Goal: Information Seeking & Learning: Learn about a topic

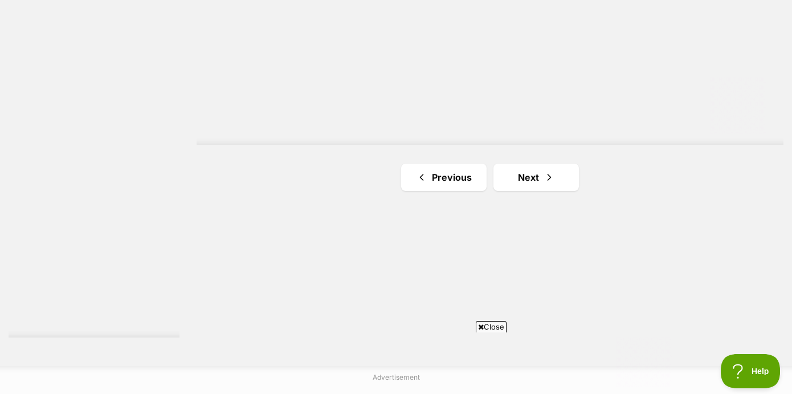
scroll to position [2050, 0]
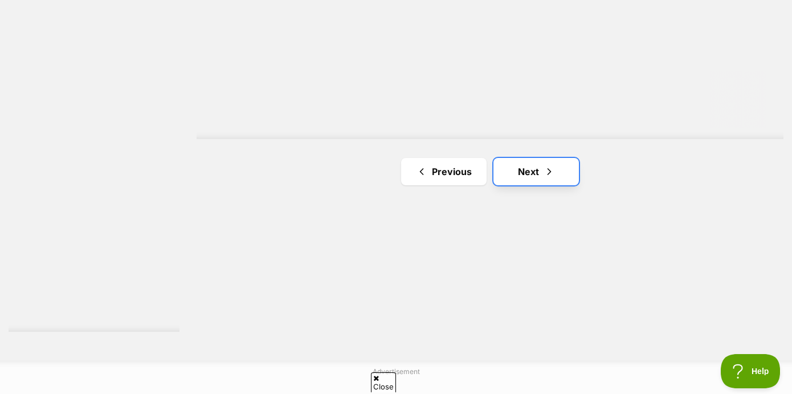
click at [542, 171] on link "Next" at bounding box center [535, 171] width 85 height 27
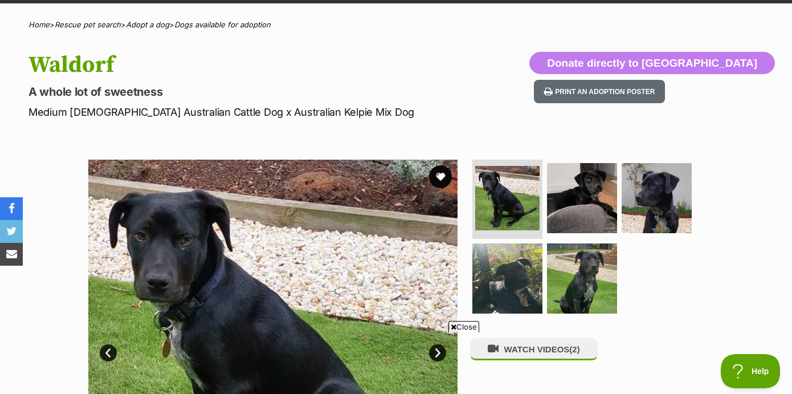
scroll to position [155, 0]
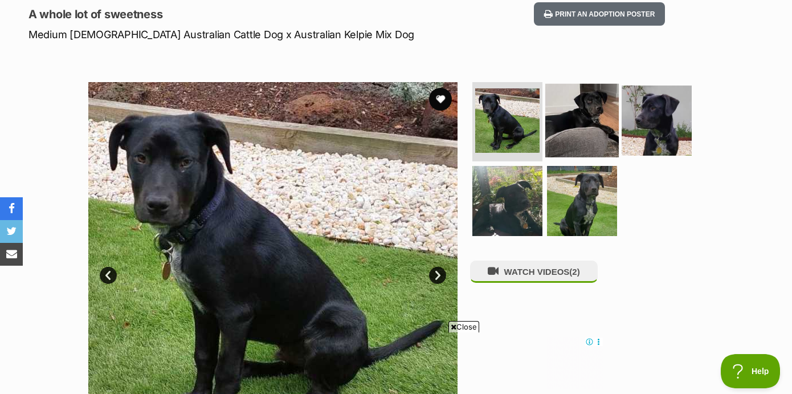
click at [578, 154] on link at bounding box center [581, 153] width 73 height 13
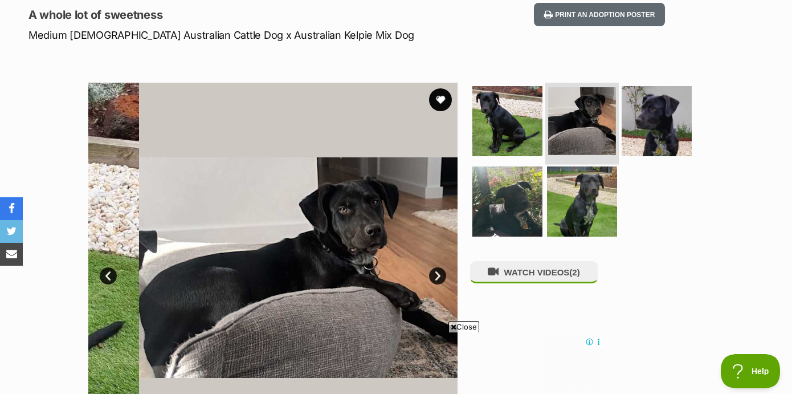
scroll to position [0, 0]
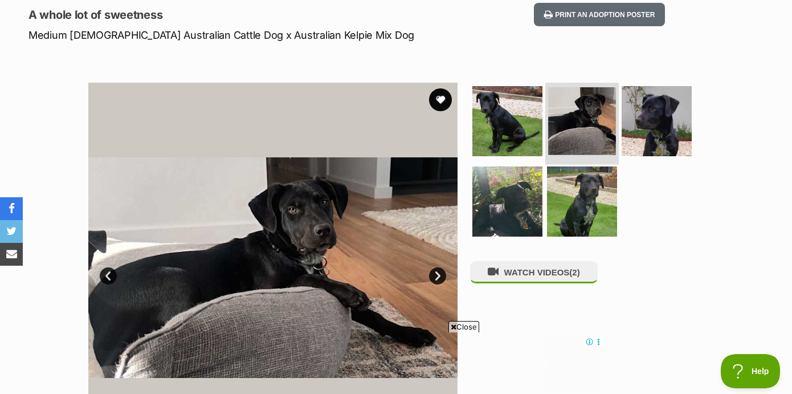
click at [600, 125] on img at bounding box center [582, 121] width 68 height 68
click at [598, 158] on li at bounding box center [581, 122] width 73 height 84
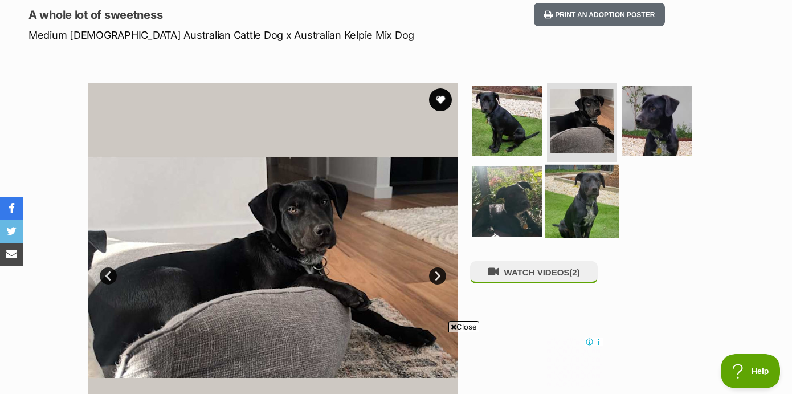
click at [592, 174] on img at bounding box center [581, 201] width 73 height 73
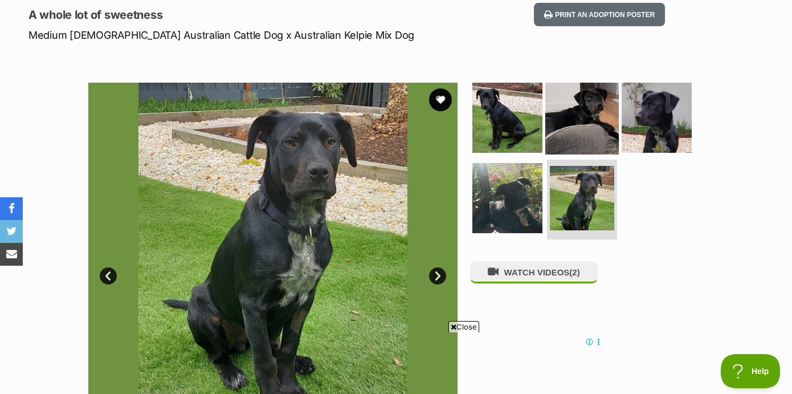
click at [603, 134] on img at bounding box center [581, 116] width 73 height 73
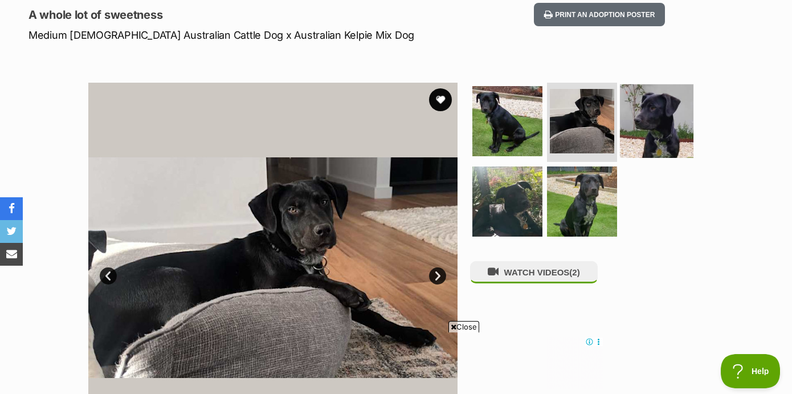
click at [635, 147] on img at bounding box center [656, 120] width 73 height 73
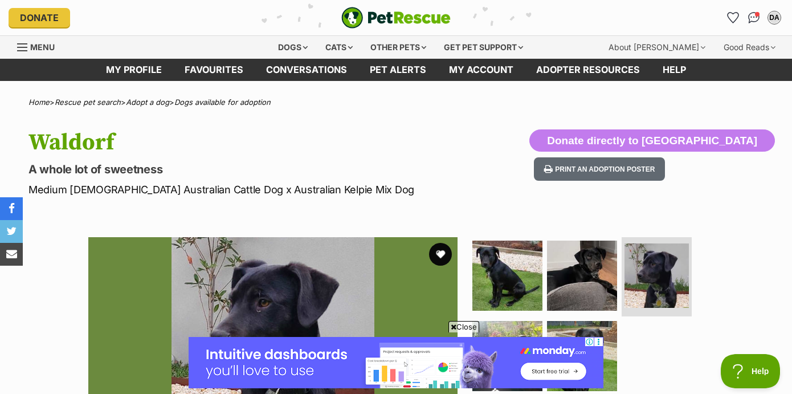
scroll to position [154, 0]
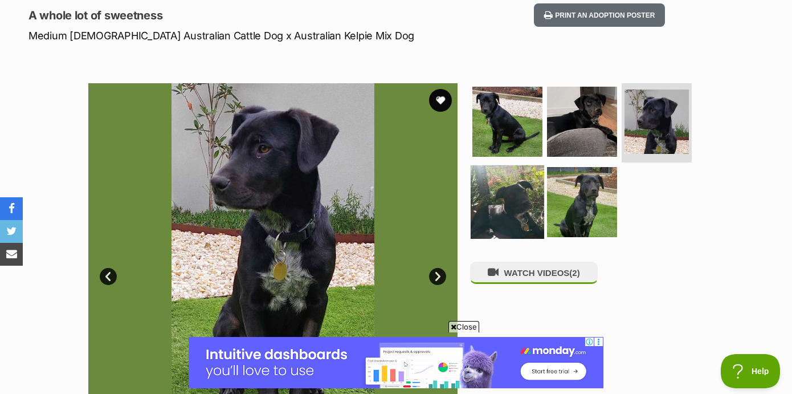
click at [523, 208] on img at bounding box center [506, 201] width 73 height 73
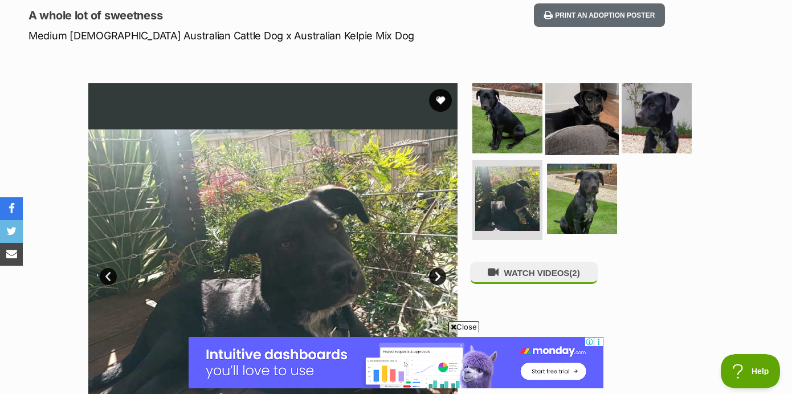
click at [595, 133] on img at bounding box center [581, 117] width 73 height 73
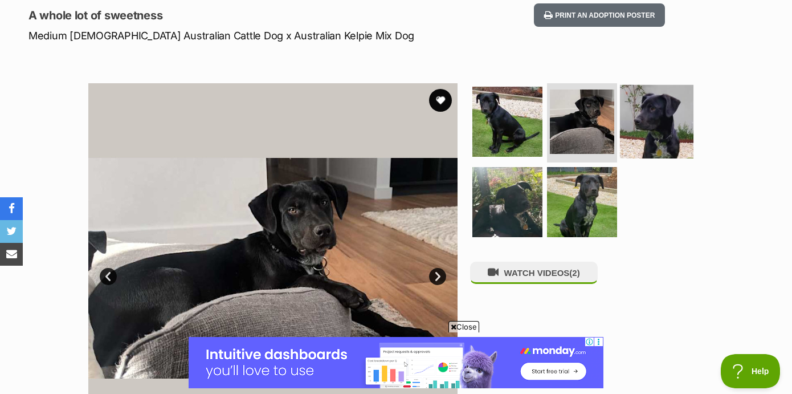
click at [656, 126] on img at bounding box center [656, 120] width 73 height 73
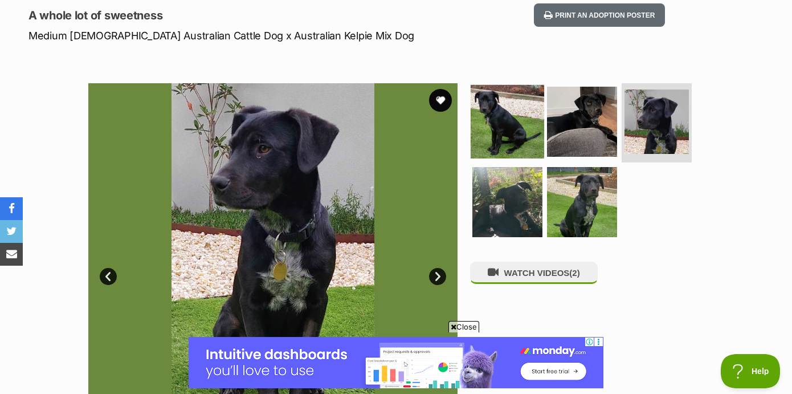
click at [508, 109] on img at bounding box center [506, 120] width 73 height 73
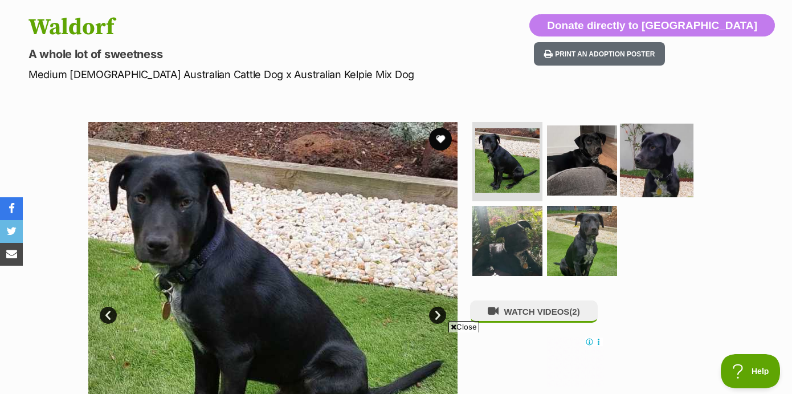
scroll to position [152, 0]
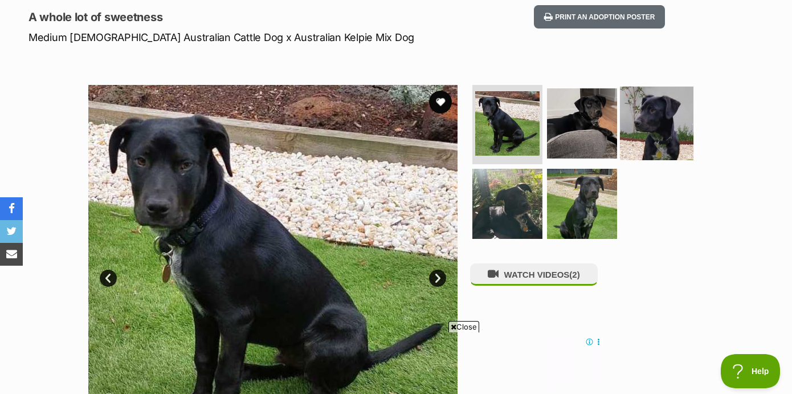
click at [657, 129] on img at bounding box center [656, 122] width 73 height 73
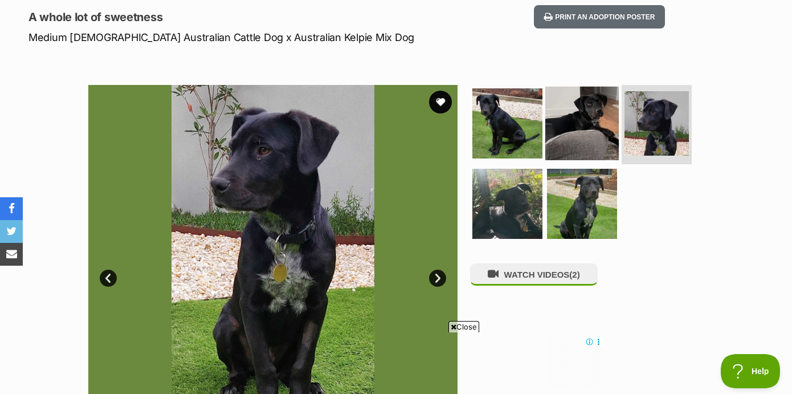
click at [609, 131] on img at bounding box center [581, 122] width 73 height 73
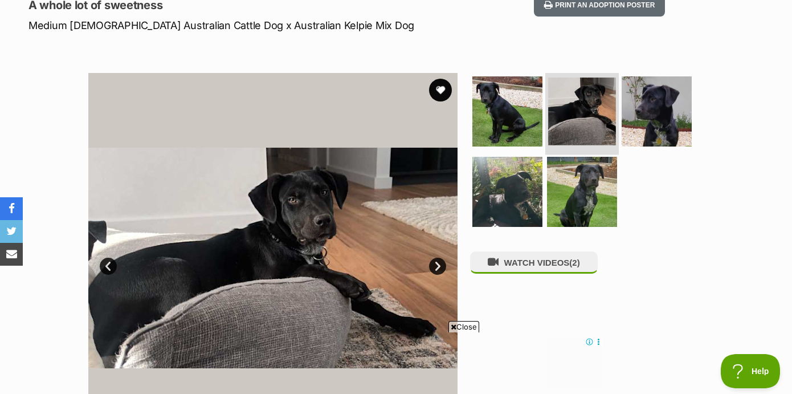
scroll to position [167, 0]
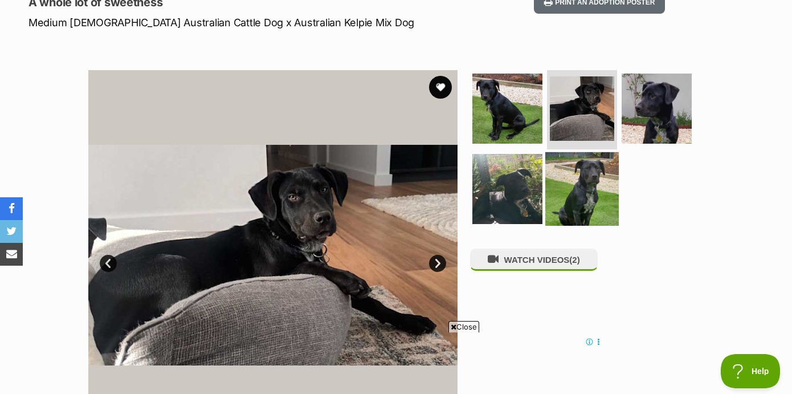
click at [570, 181] on img at bounding box center [581, 188] width 73 height 73
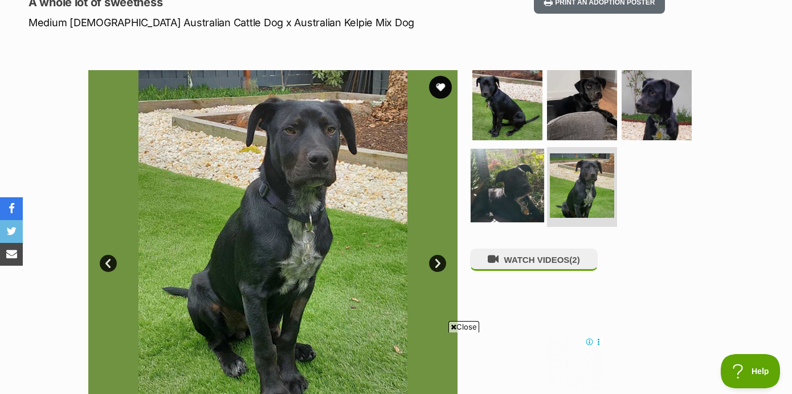
click at [517, 187] on img at bounding box center [506, 185] width 73 height 73
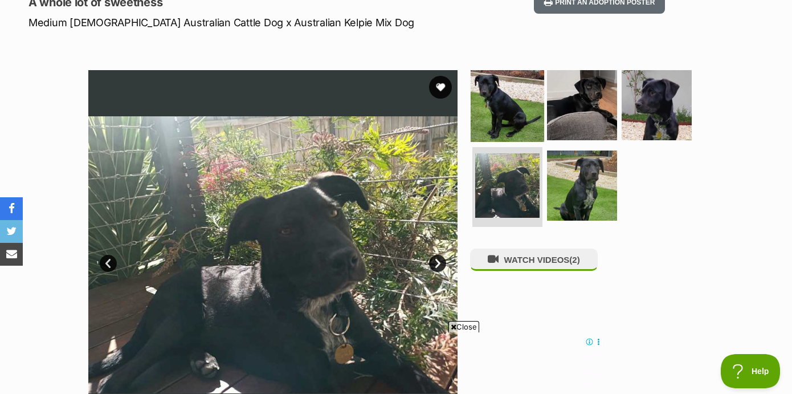
click at [537, 85] on img at bounding box center [506, 104] width 73 height 73
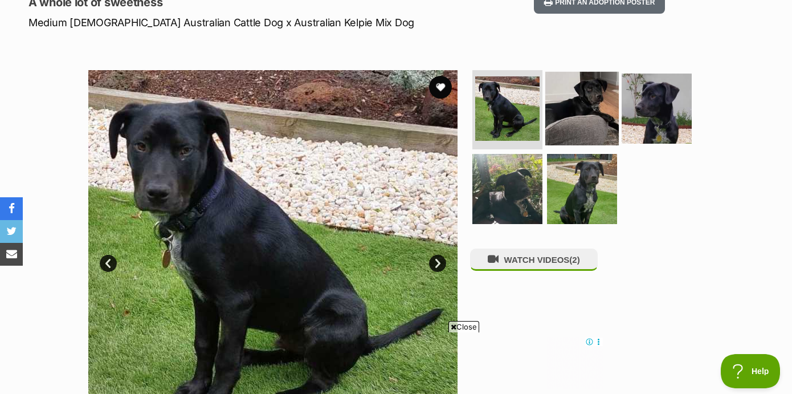
click at [568, 99] on img at bounding box center [581, 107] width 73 height 73
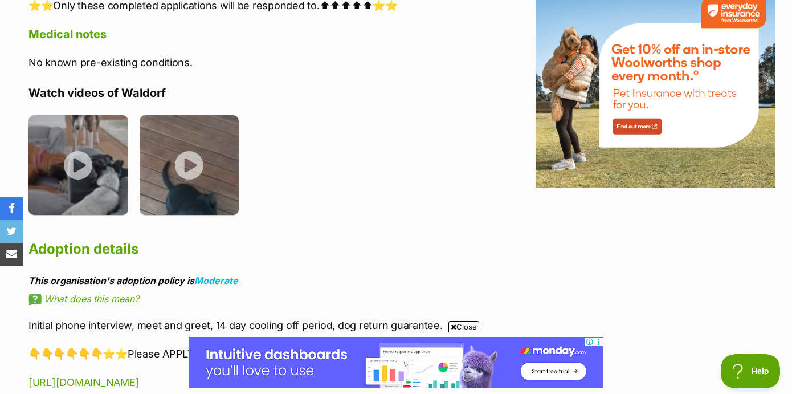
scroll to position [1414, 0]
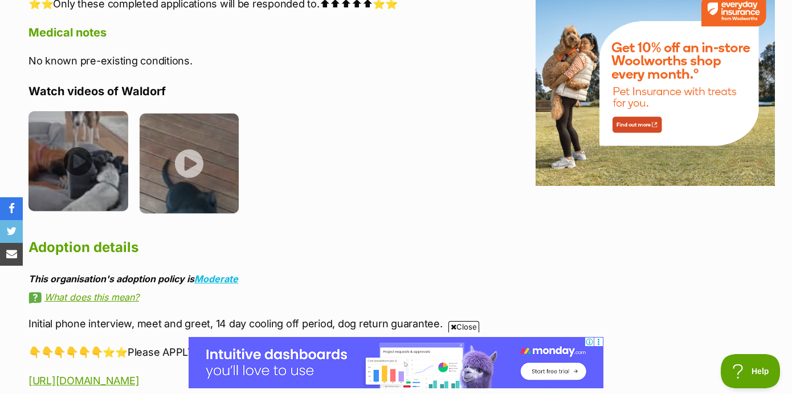
click at [100, 170] on img at bounding box center [78, 161] width 100 height 100
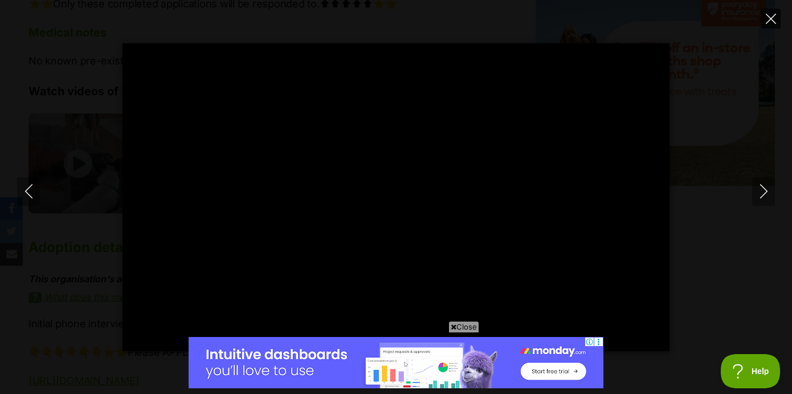
click at [762, 25] on button "Close" at bounding box center [770, 19] width 20 height 20
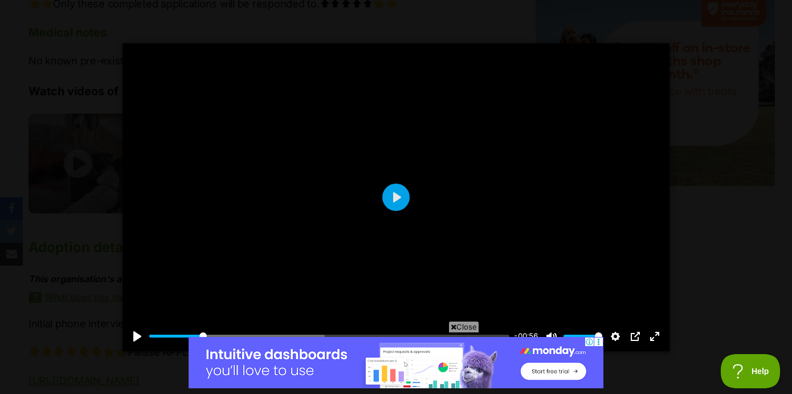
type input "14.32"
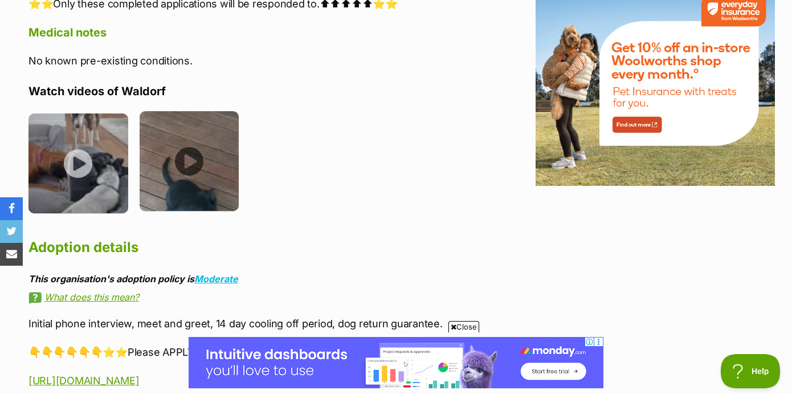
click at [196, 174] on img at bounding box center [190, 161] width 100 height 100
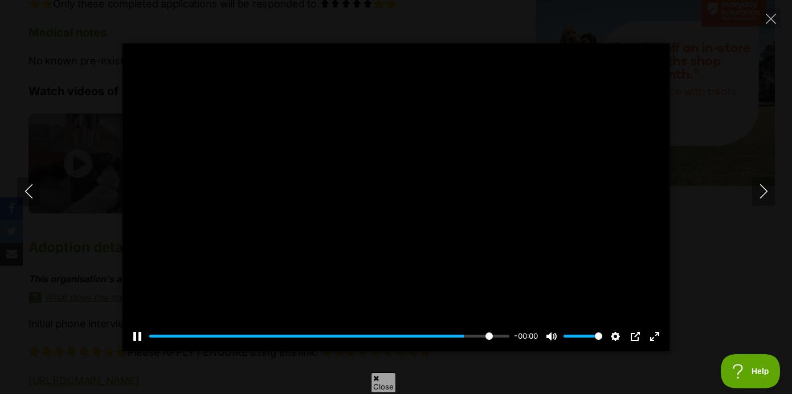
scroll to position [0, 0]
click at [555, 216] on div at bounding box center [395, 197] width 547 height 308
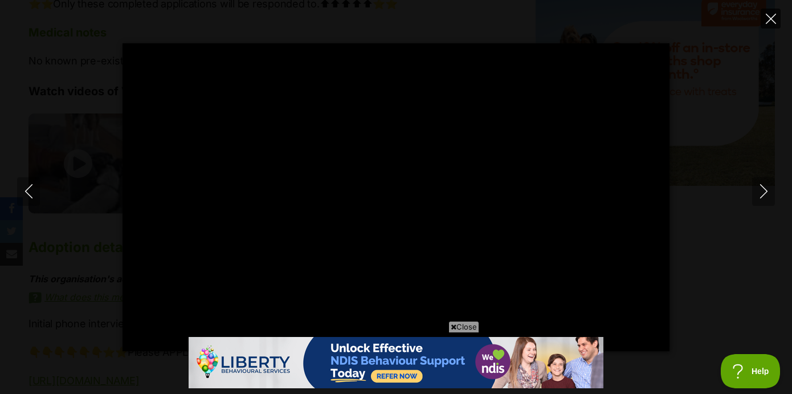
type input "100"
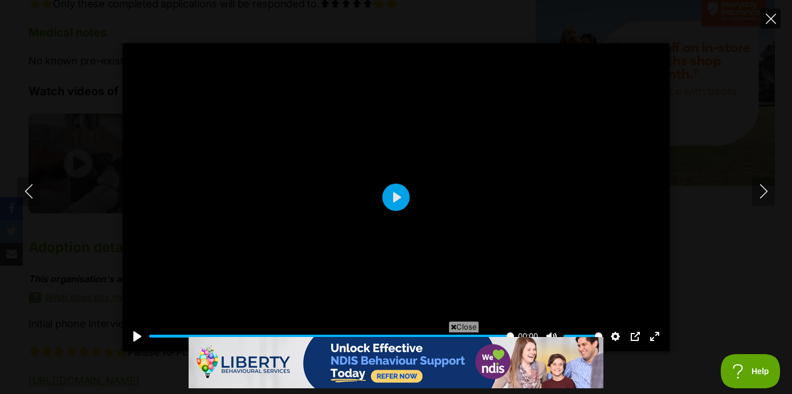
click at [768, 21] on icon "Close" at bounding box center [770, 19] width 10 height 10
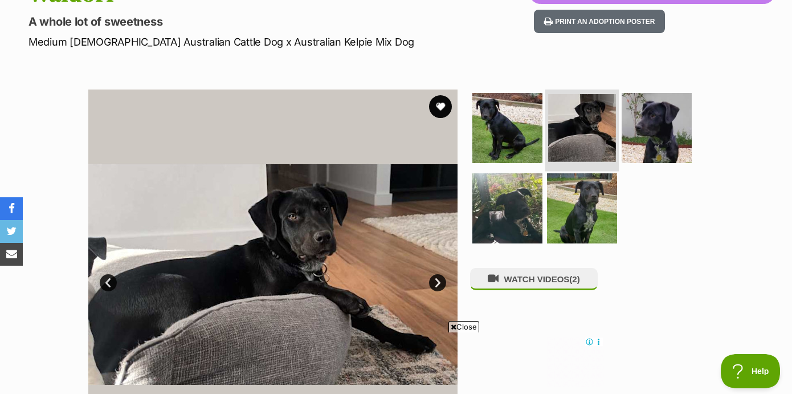
click at [582, 136] on img at bounding box center [582, 128] width 68 height 68
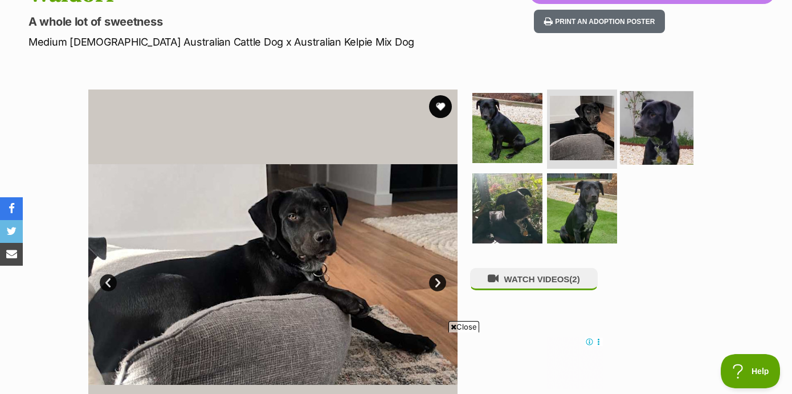
click at [634, 124] on img at bounding box center [656, 127] width 73 height 73
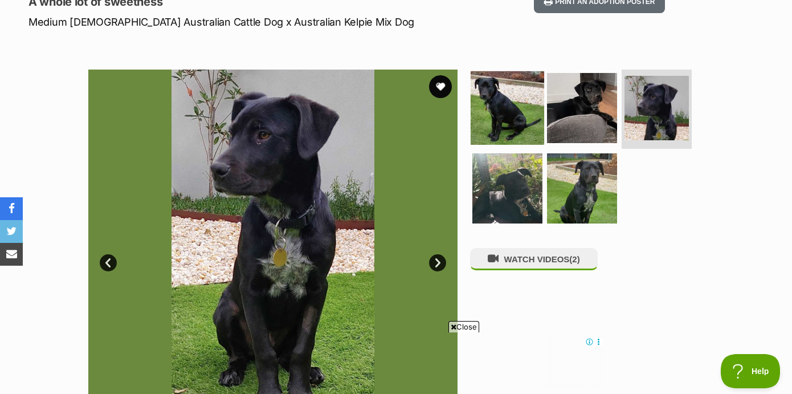
click at [474, 109] on img at bounding box center [506, 107] width 73 height 73
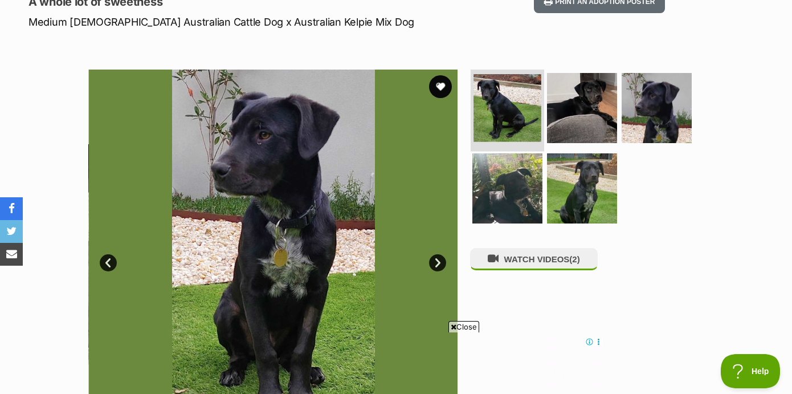
click at [489, 113] on img at bounding box center [507, 108] width 68 height 68
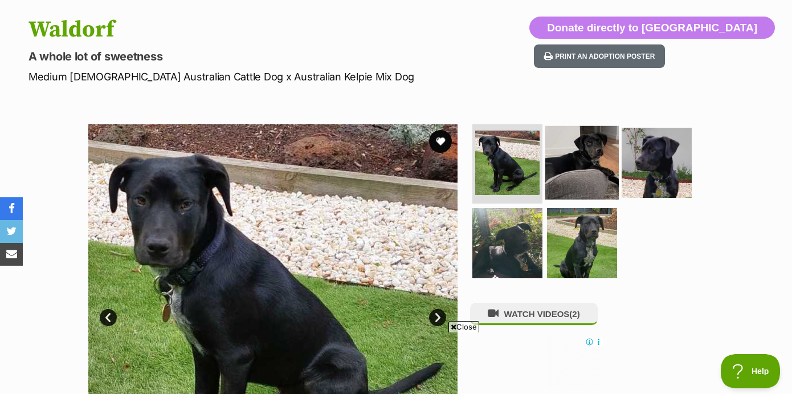
scroll to position [144, 0]
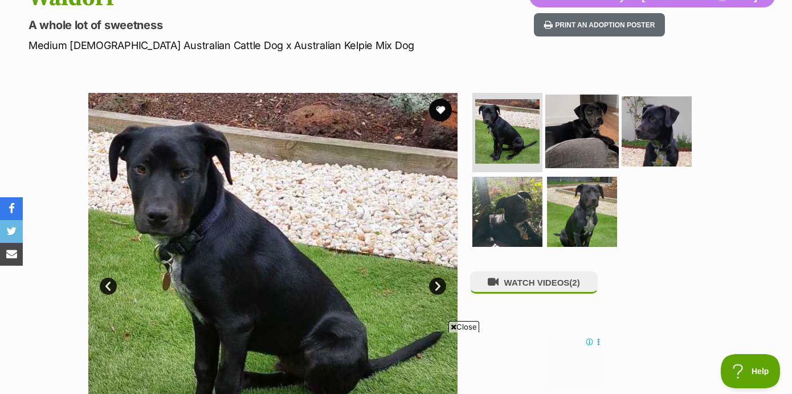
click at [592, 124] on img at bounding box center [581, 130] width 73 height 73
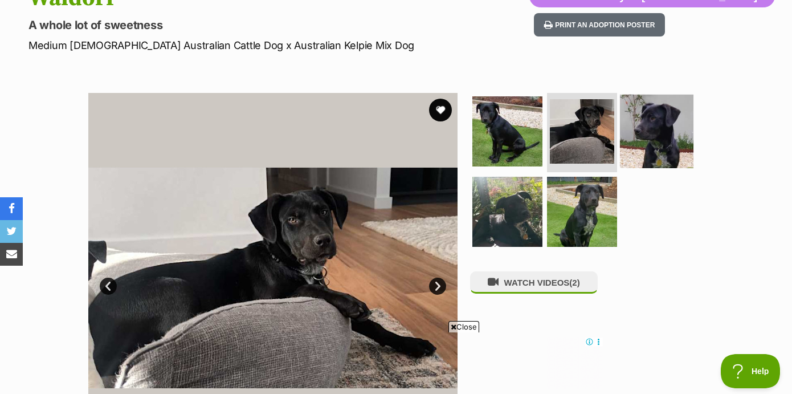
click at [649, 129] on img at bounding box center [656, 130] width 73 height 73
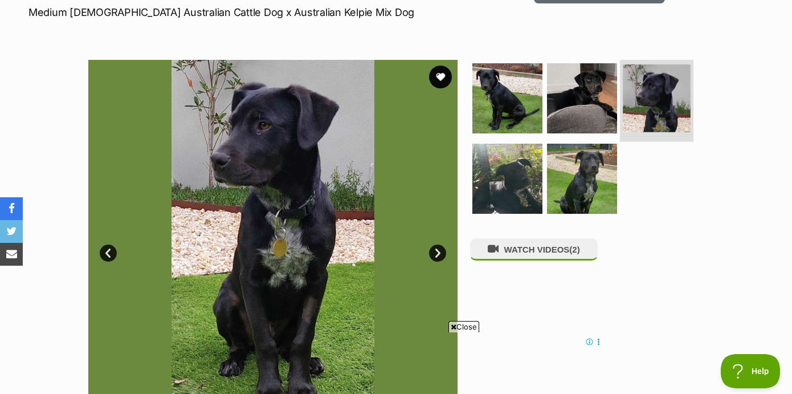
scroll to position [183, 0]
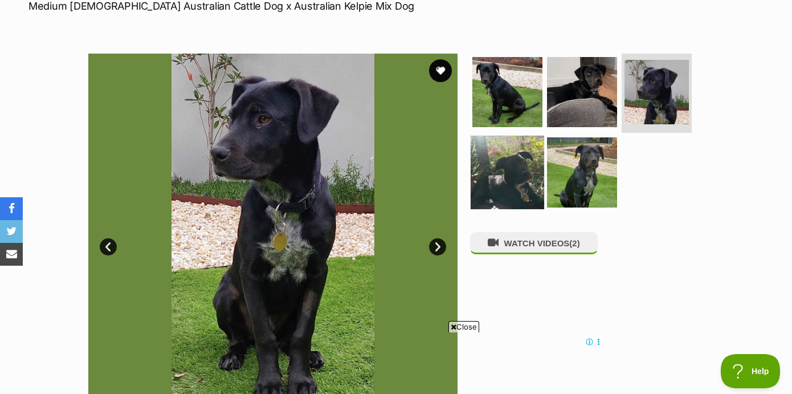
click at [527, 172] on img at bounding box center [506, 172] width 73 height 73
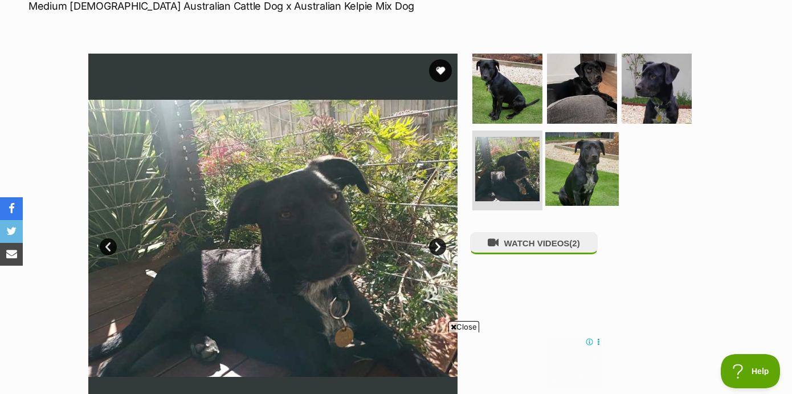
click at [574, 173] on img at bounding box center [581, 168] width 73 height 73
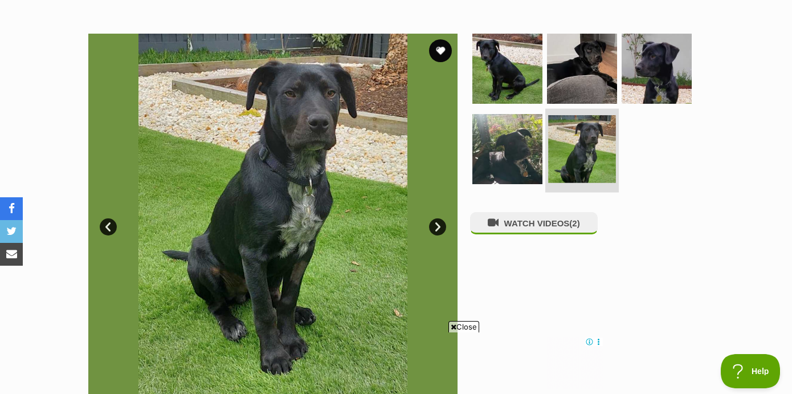
scroll to position [200, 0]
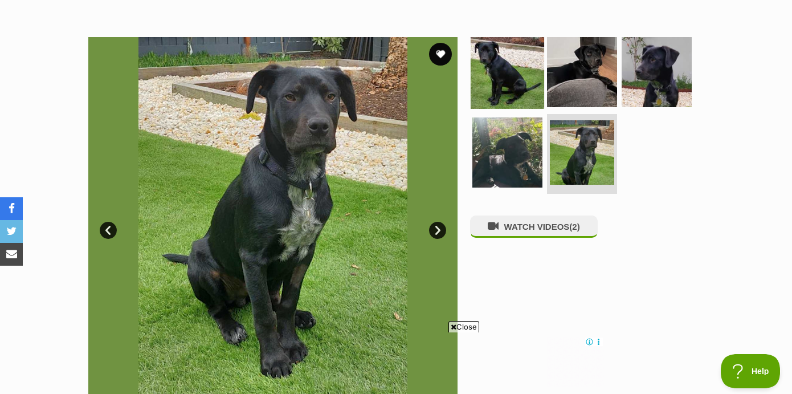
click at [520, 80] on img at bounding box center [506, 71] width 73 height 73
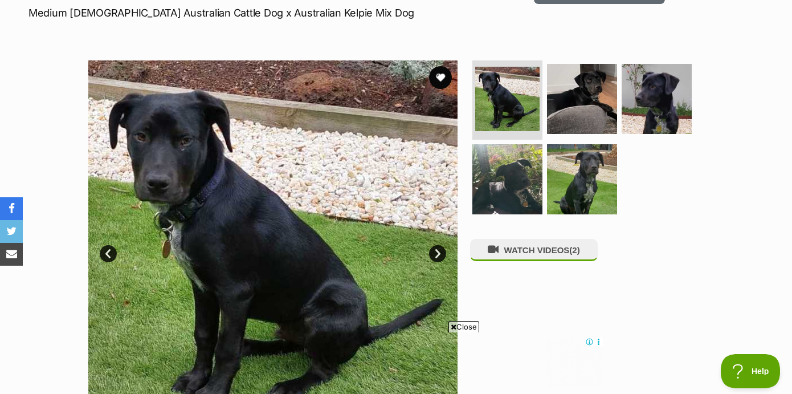
scroll to position [174, 0]
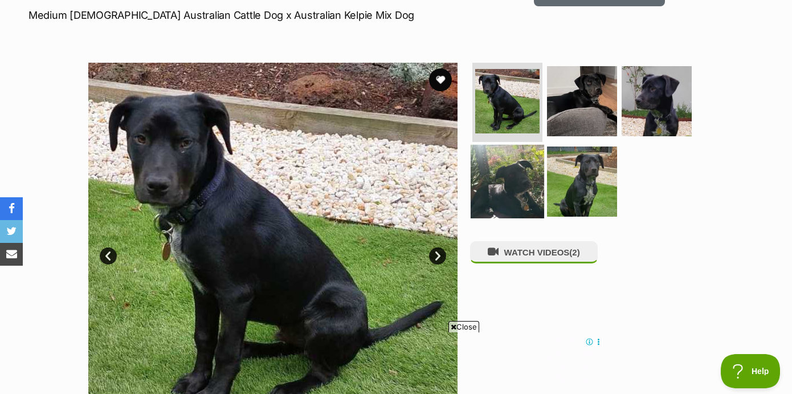
click at [523, 174] on img at bounding box center [506, 181] width 73 height 73
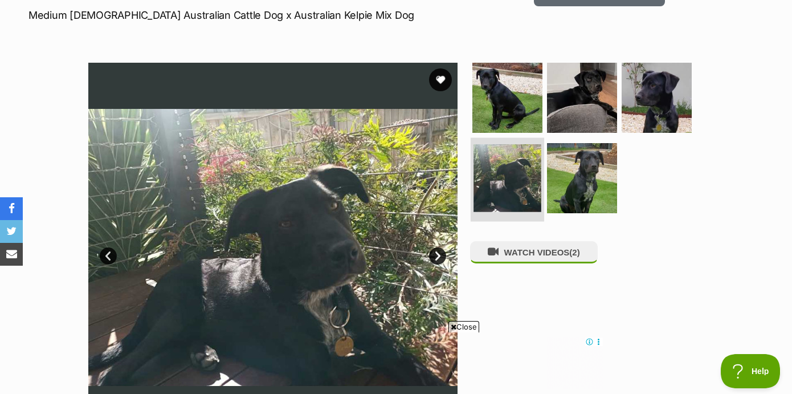
scroll to position [155, 0]
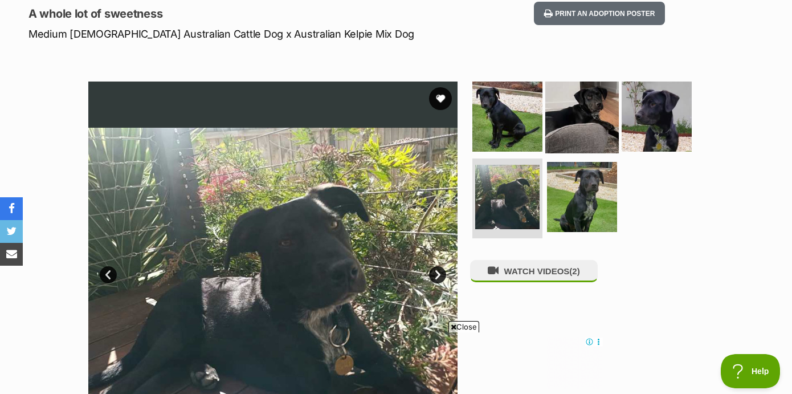
click at [554, 96] on img at bounding box center [581, 115] width 73 height 73
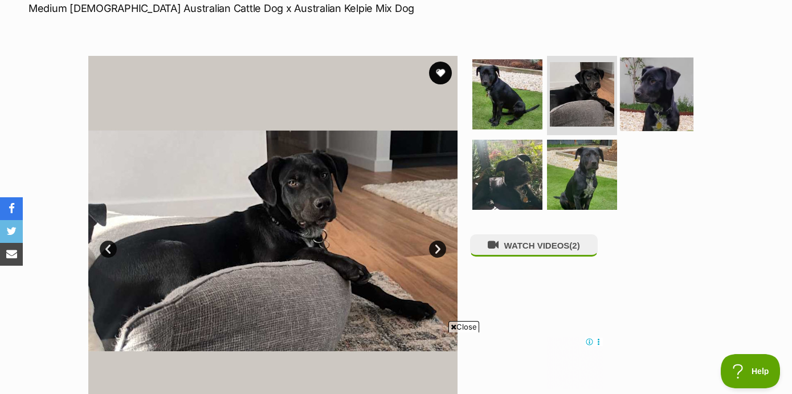
scroll to position [189, 0]
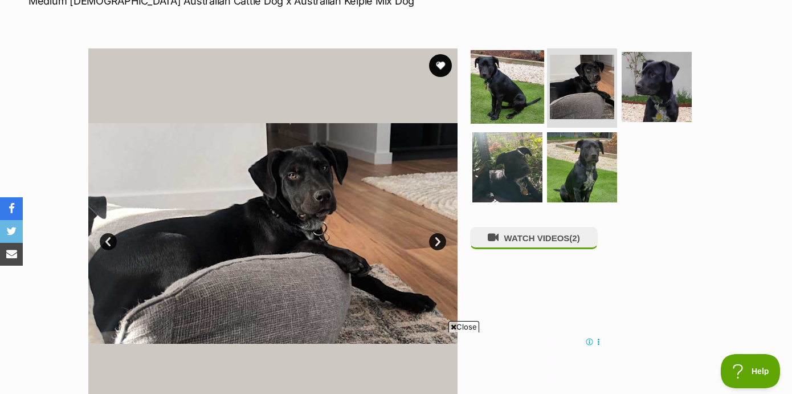
click at [508, 80] on img at bounding box center [506, 86] width 73 height 73
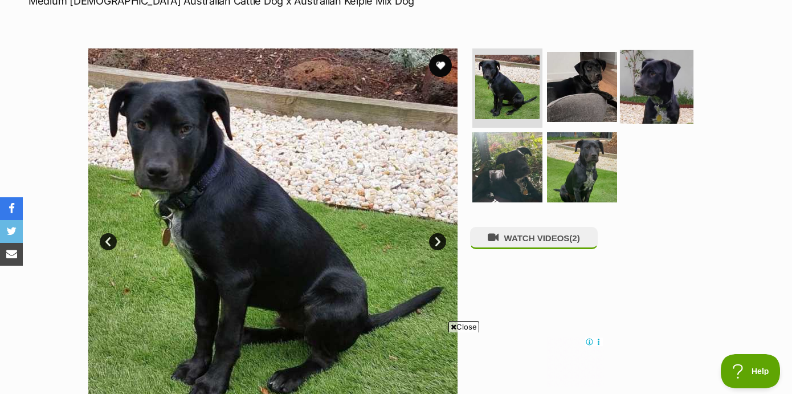
click at [648, 88] on img at bounding box center [656, 86] width 73 height 73
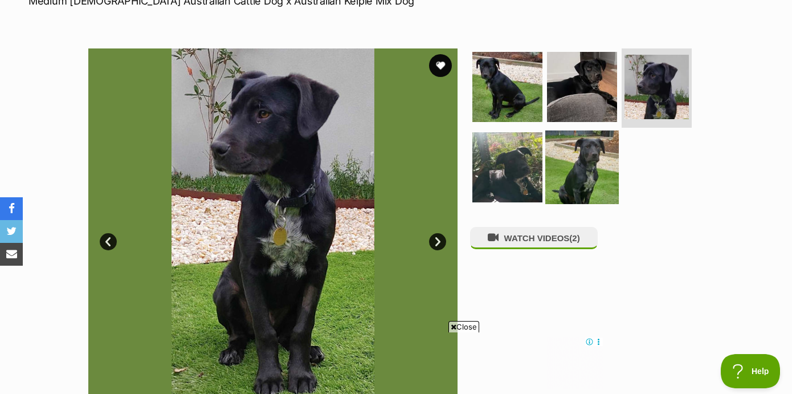
click at [609, 151] on img at bounding box center [581, 166] width 73 height 73
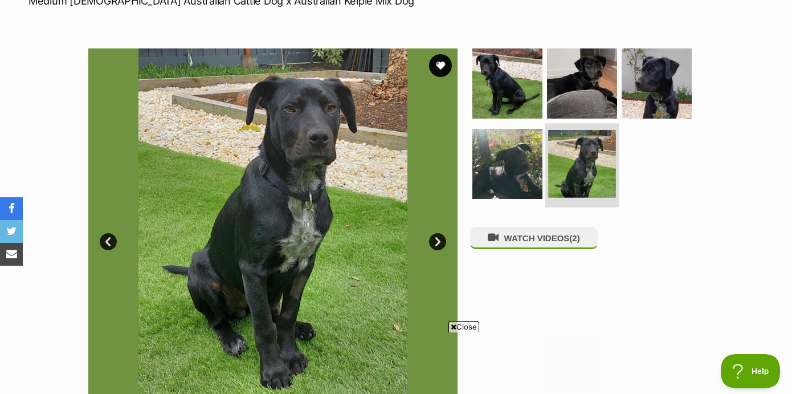
scroll to position [0, 0]
click at [569, 145] on img at bounding box center [582, 164] width 68 height 68
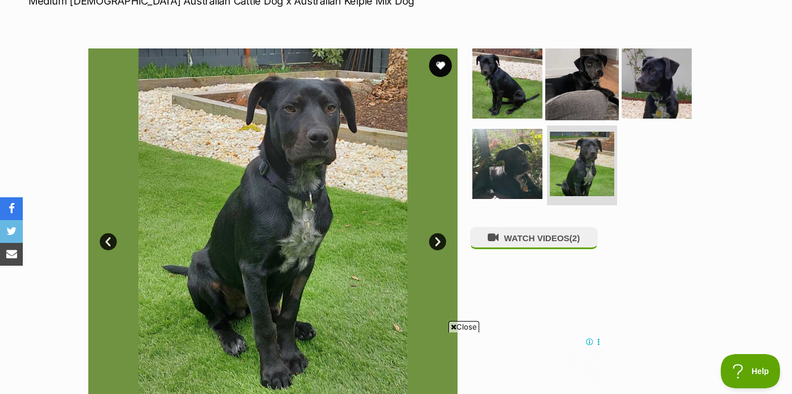
click at [594, 97] on img at bounding box center [581, 82] width 73 height 73
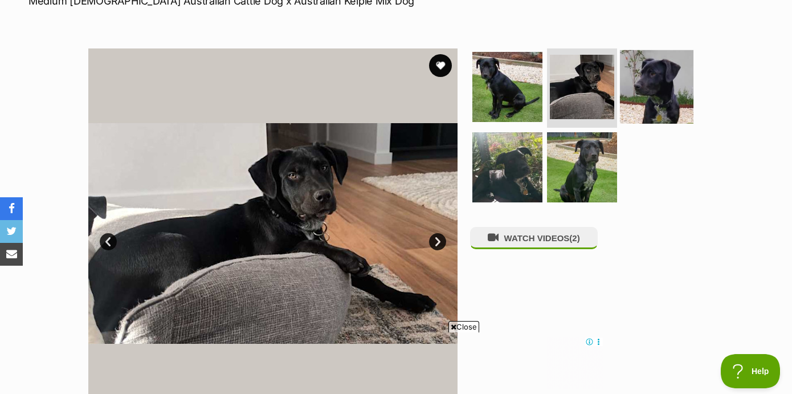
click at [633, 98] on img at bounding box center [656, 86] width 73 height 73
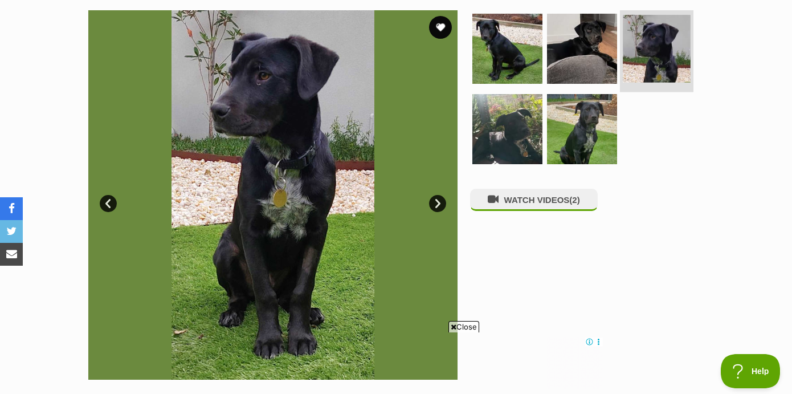
scroll to position [227, 0]
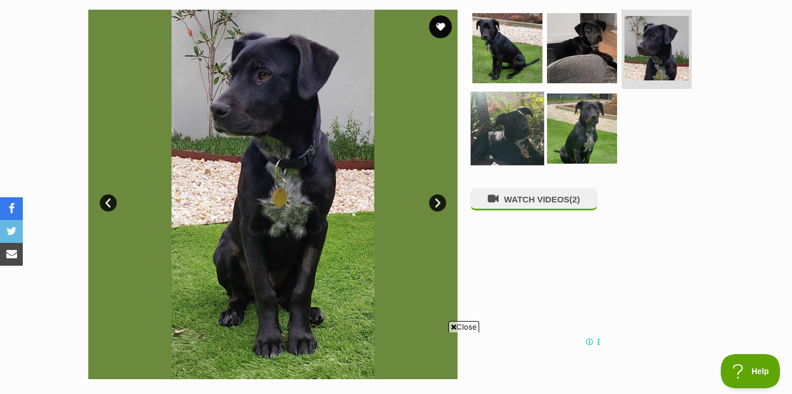
click at [526, 101] on img at bounding box center [506, 128] width 73 height 73
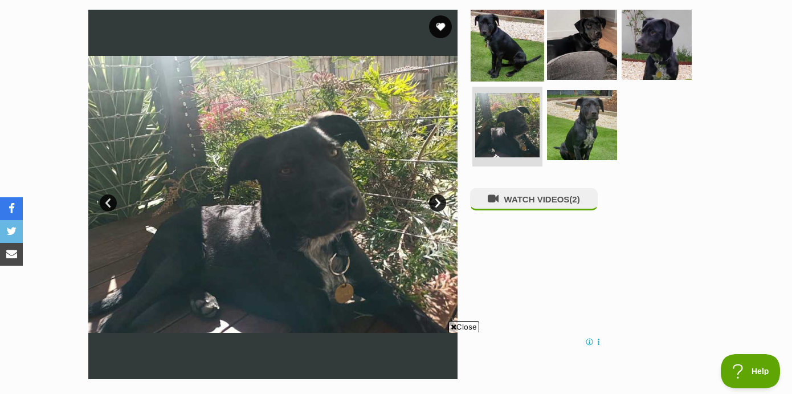
click at [517, 60] on img at bounding box center [506, 43] width 73 height 73
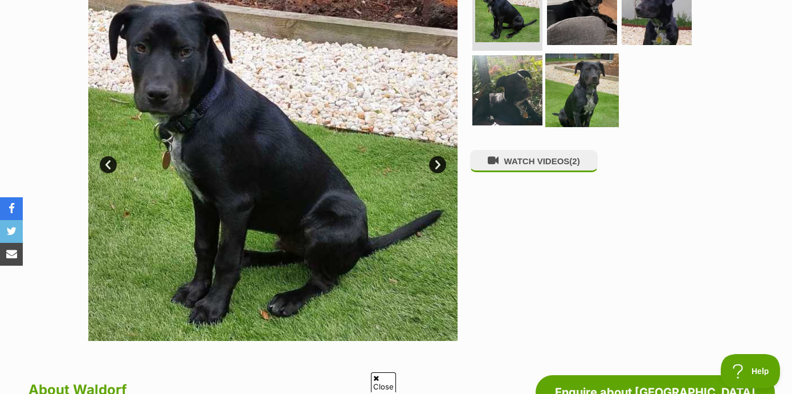
scroll to position [0, 0]
click at [568, 95] on img at bounding box center [581, 90] width 73 height 73
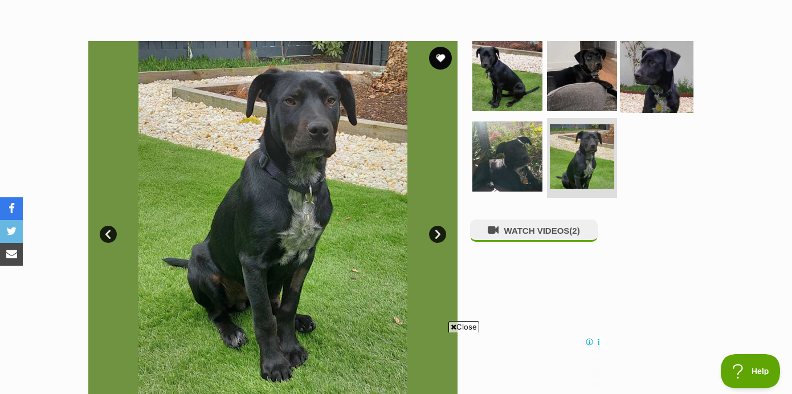
click at [649, 82] on img at bounding box center [656, 75] width 73 height 73
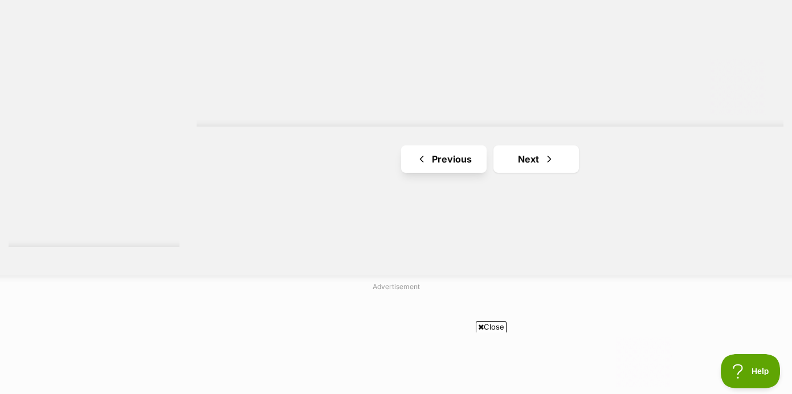
scroll to position [2119, 0]
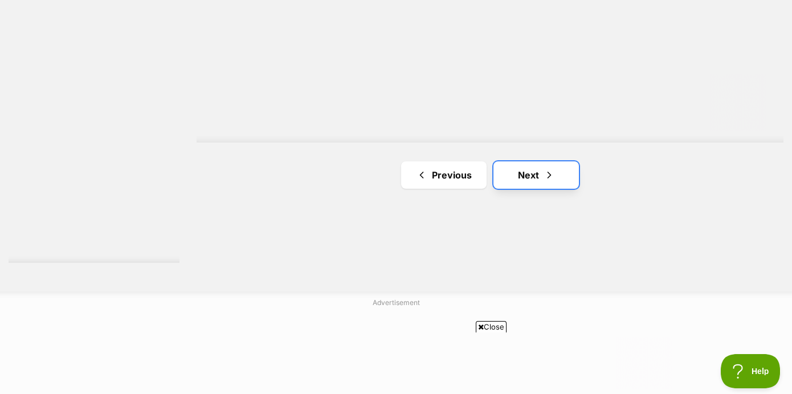
click at [545, 177] on span "Next page" at bounding box center [548, 175] width 11 height 14
